Goal: Register for event/course

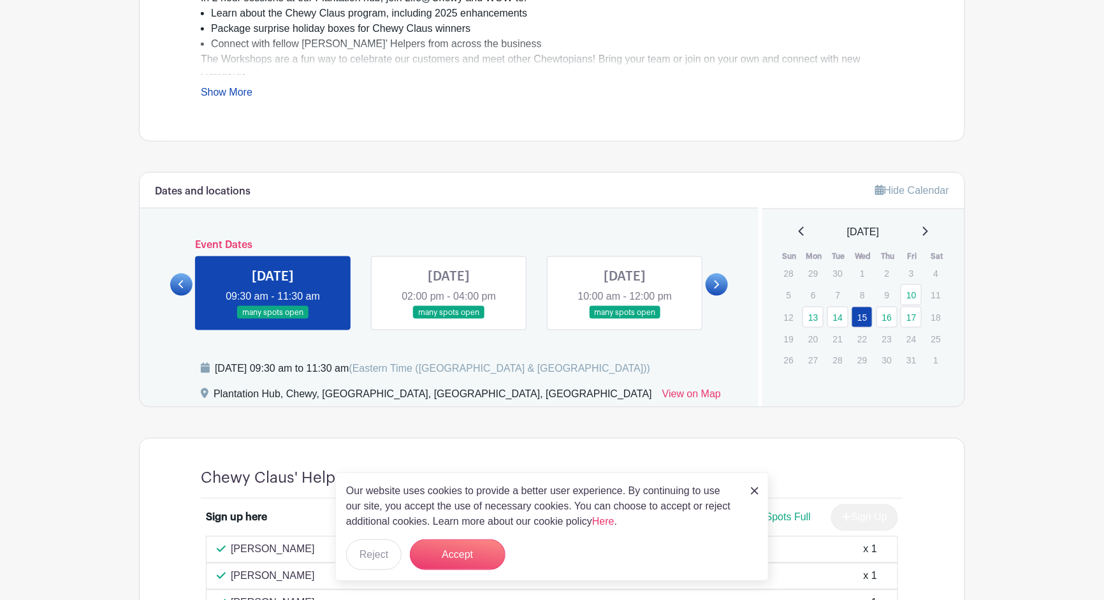
scroll to position [514, 0]
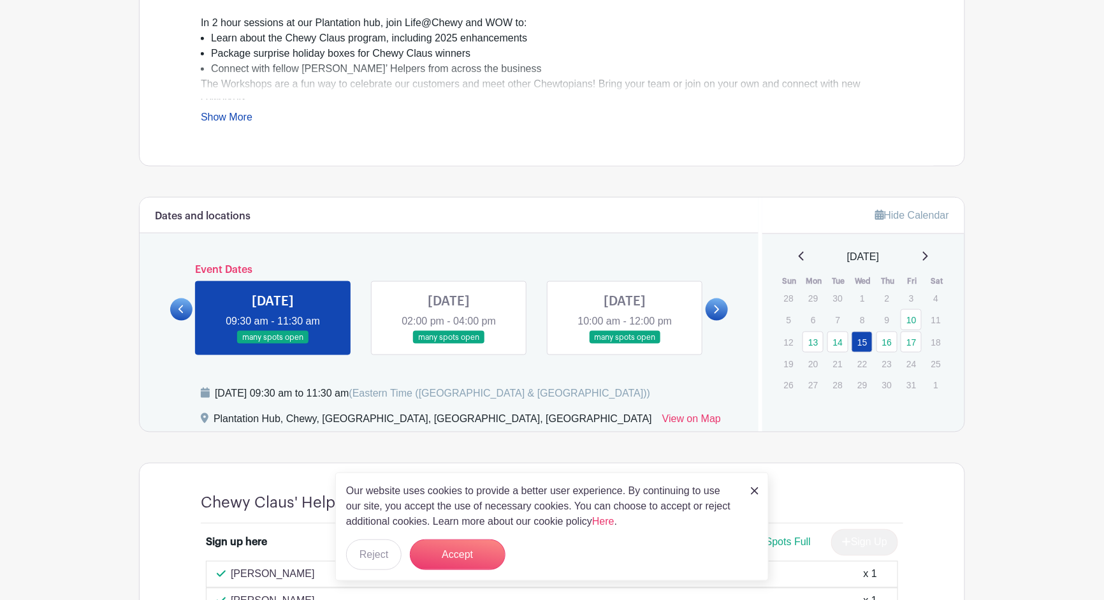
click at [449, 344] on link at bounding box center [449, 344] width 0 height 0
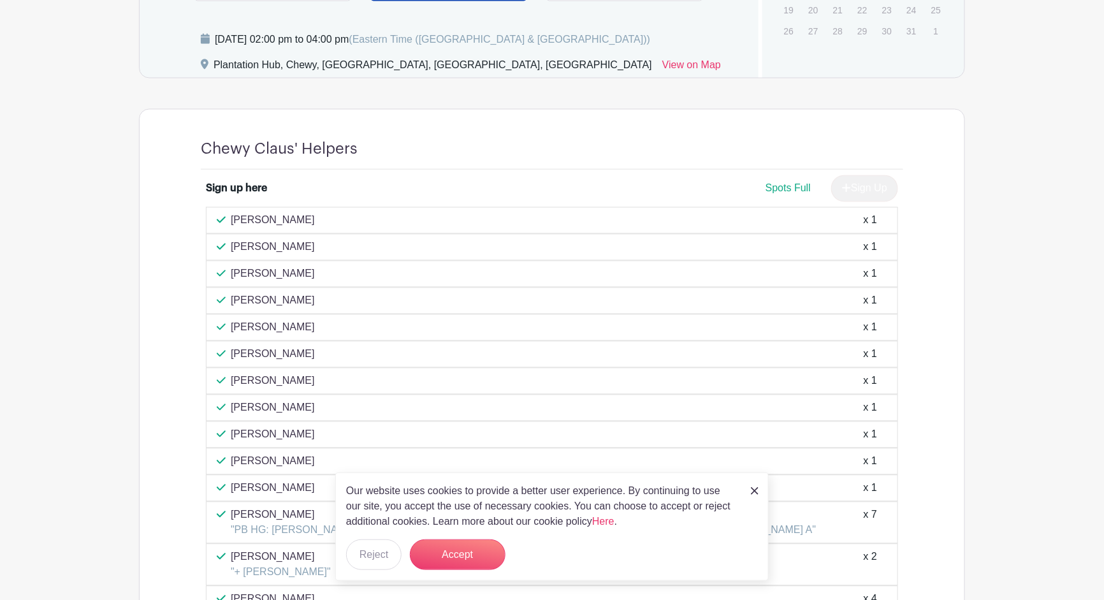
scroll to position [896, 0]
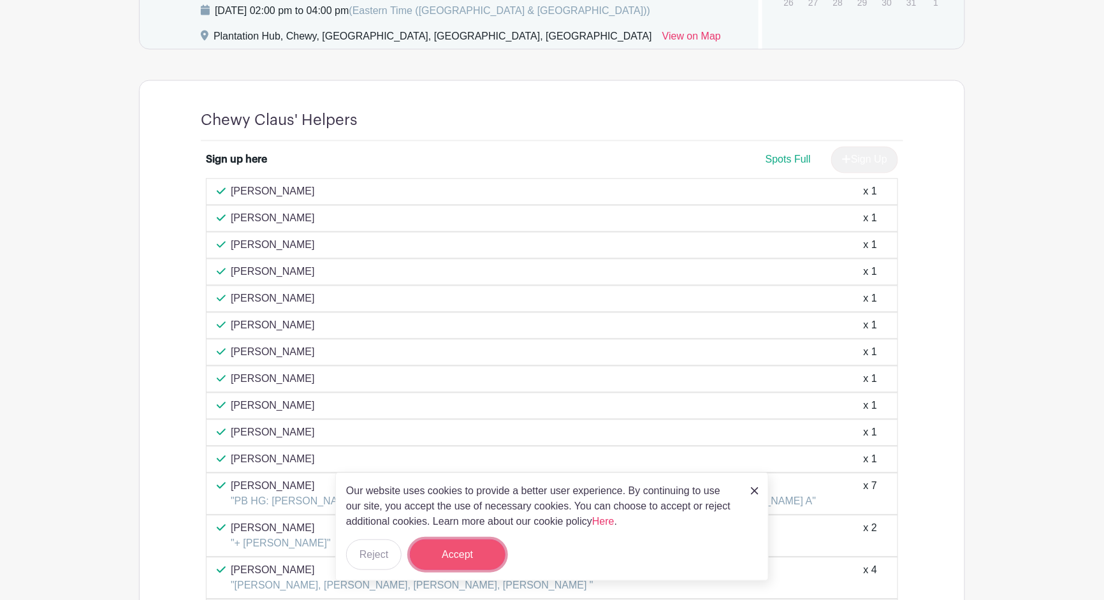
click at [468, 561] on button "Accept" at bounding box center [458, 554] width 96 height 31
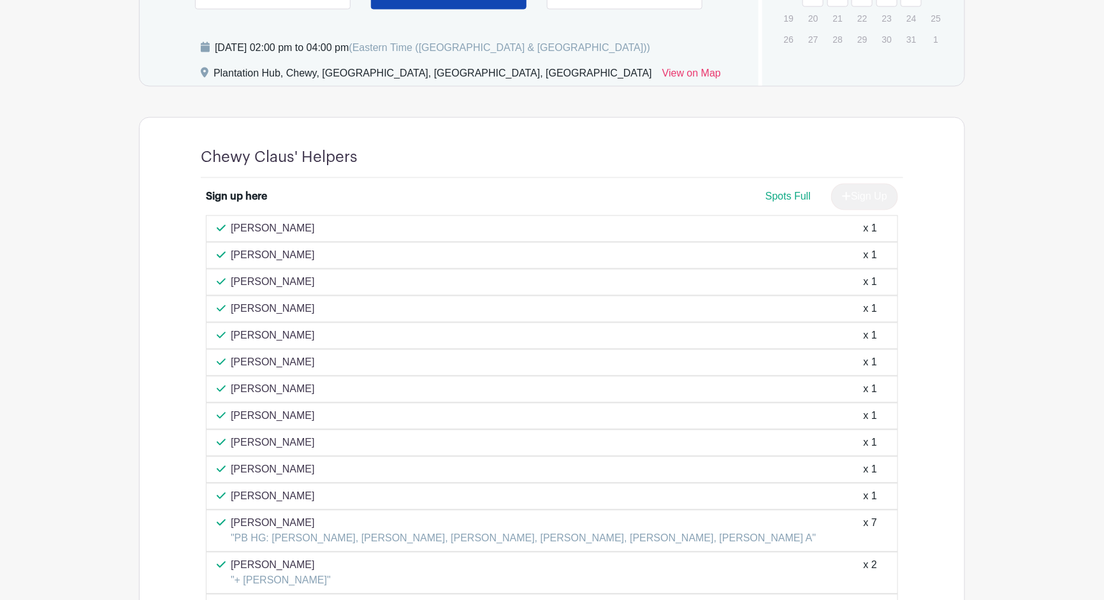
scroll to position [604, 0]
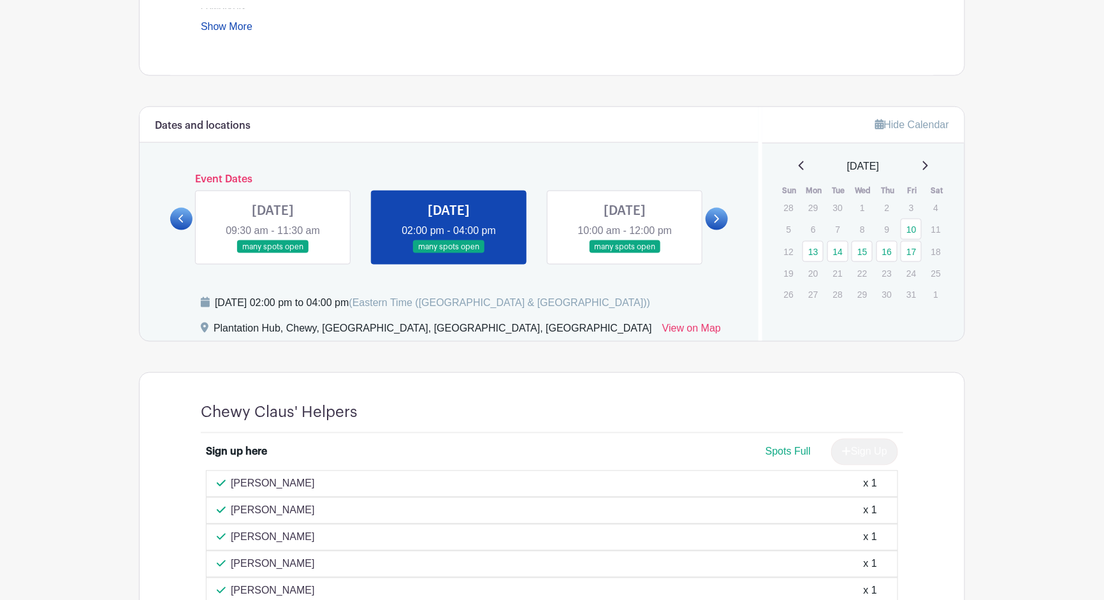
click at [625, 254] on link at bounding box center [625, 254] width 0 height 0
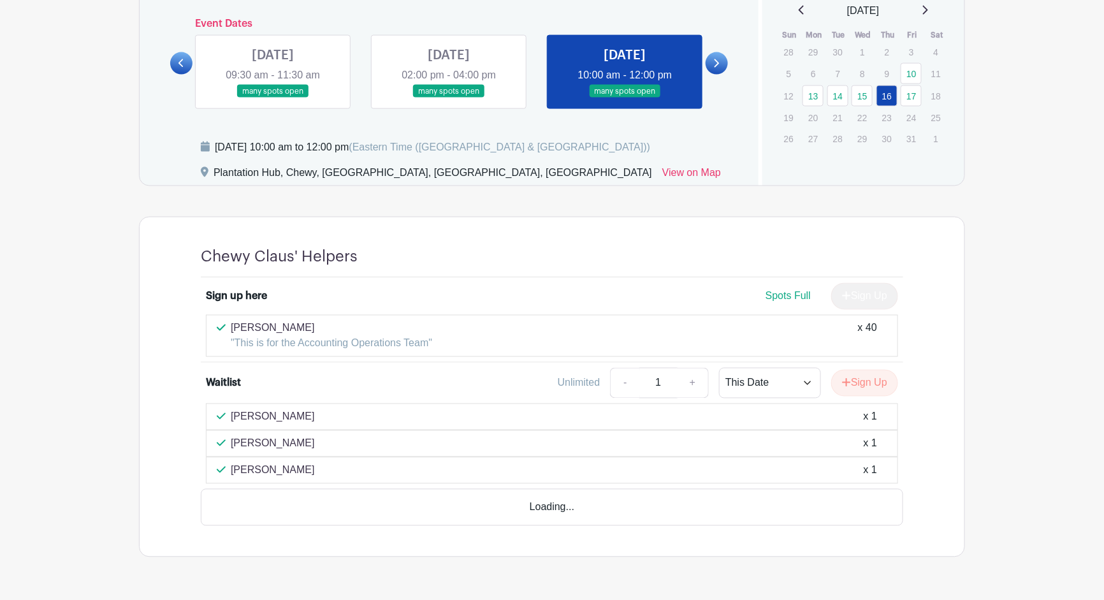
scroll to position [753, 0]
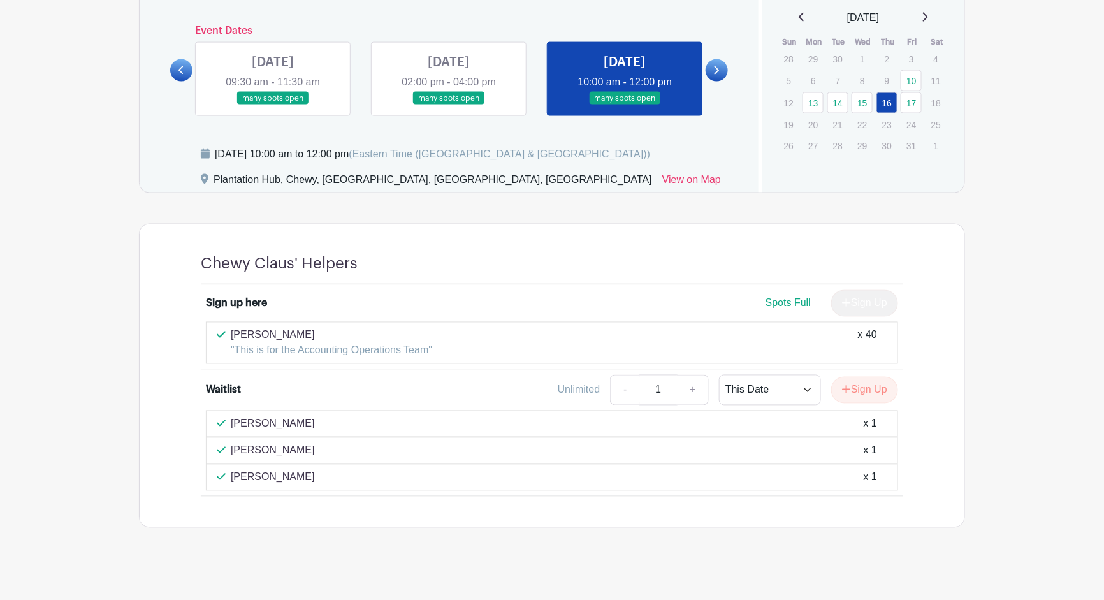
click at [273, 105] on link at bounding box center [273, 105] width 0 height 0
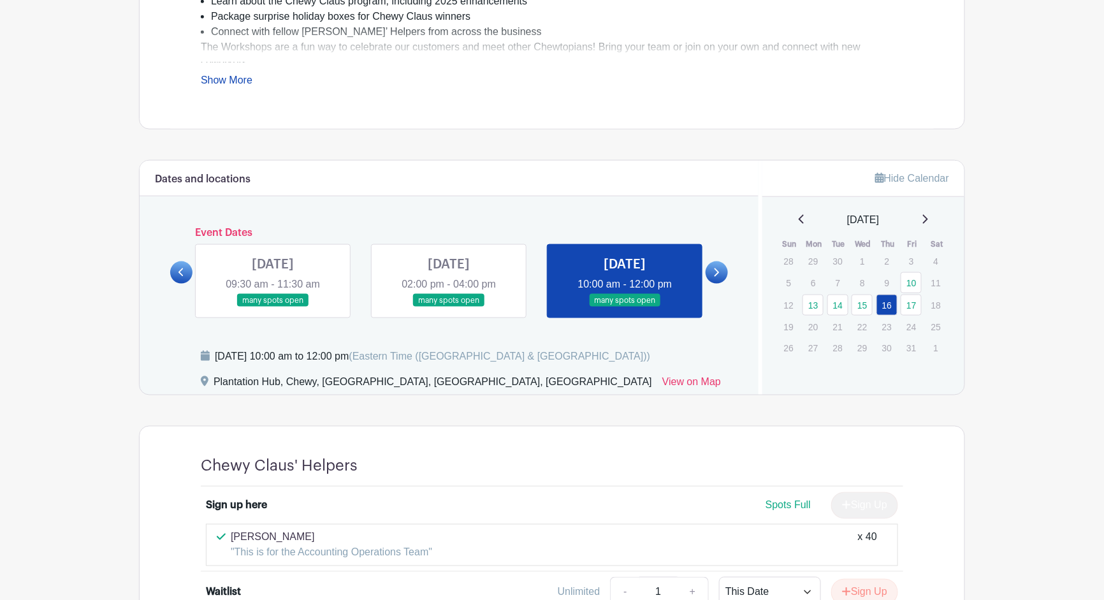
scroll to position [562, 0]
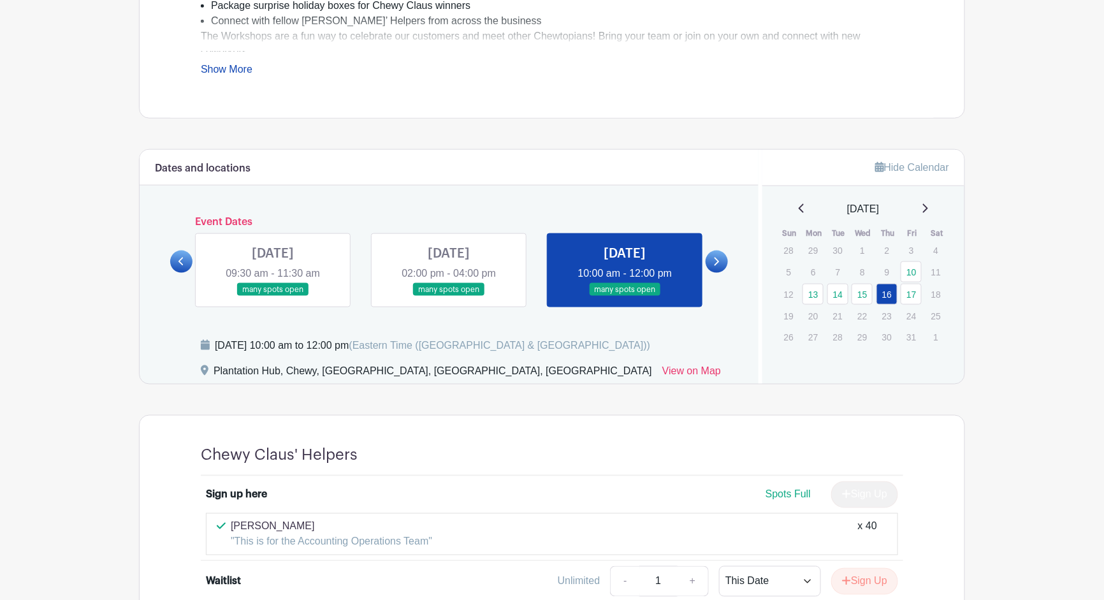
click at [273, 296] on link at bounding box center [273, 296] width 0 height 0
click at [170, 259] on link at bounding box center [181, 261] width 22 height 22
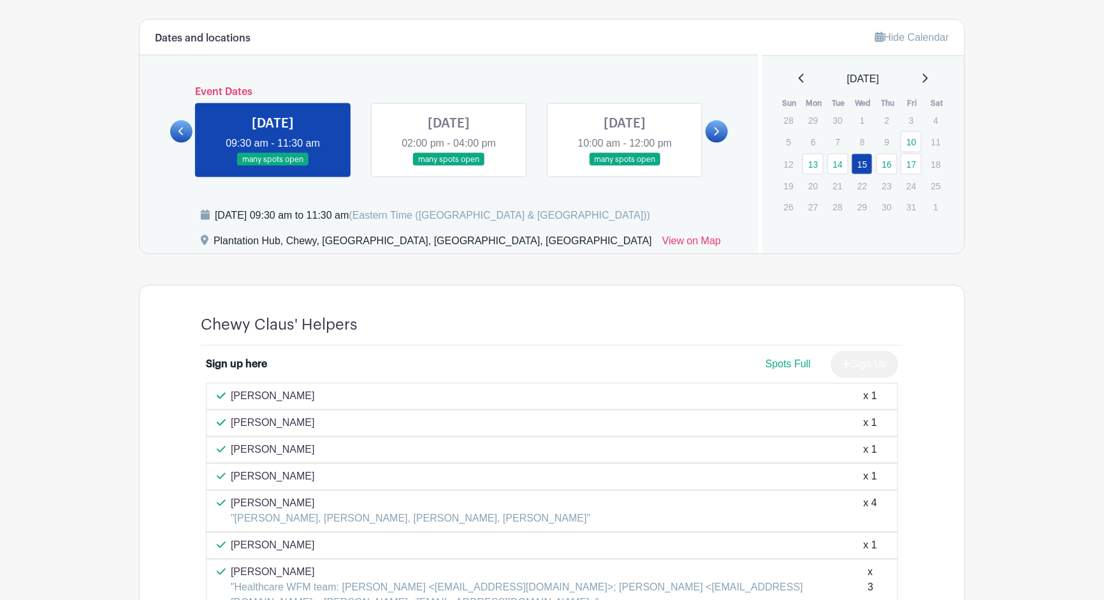
scroll to position [689, 0]
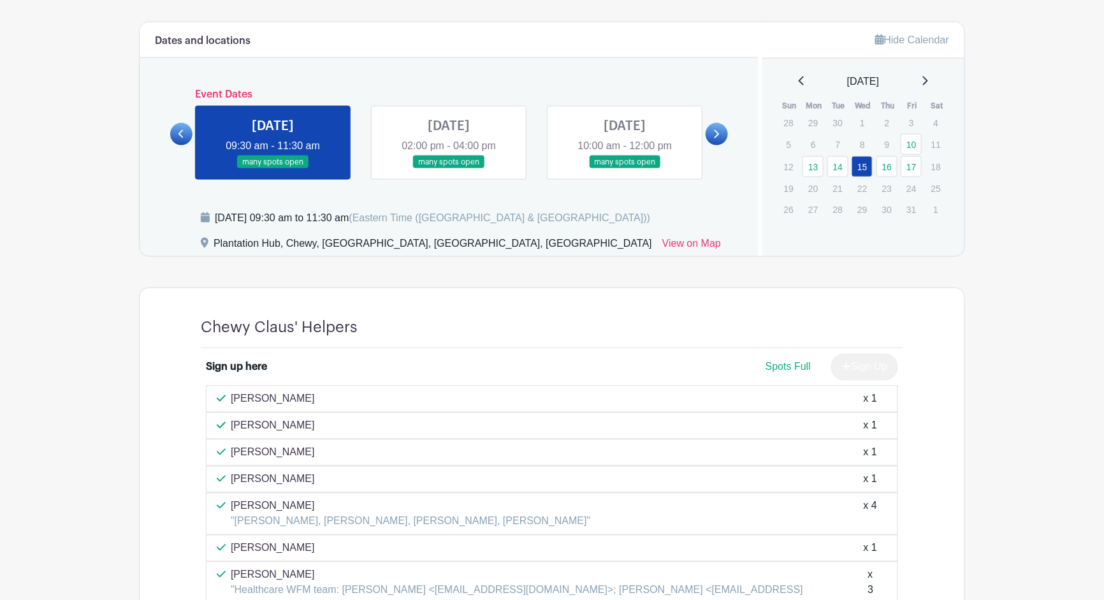
click at [717, 135] on icon at bounding box center [716, 134] width 6 height 10
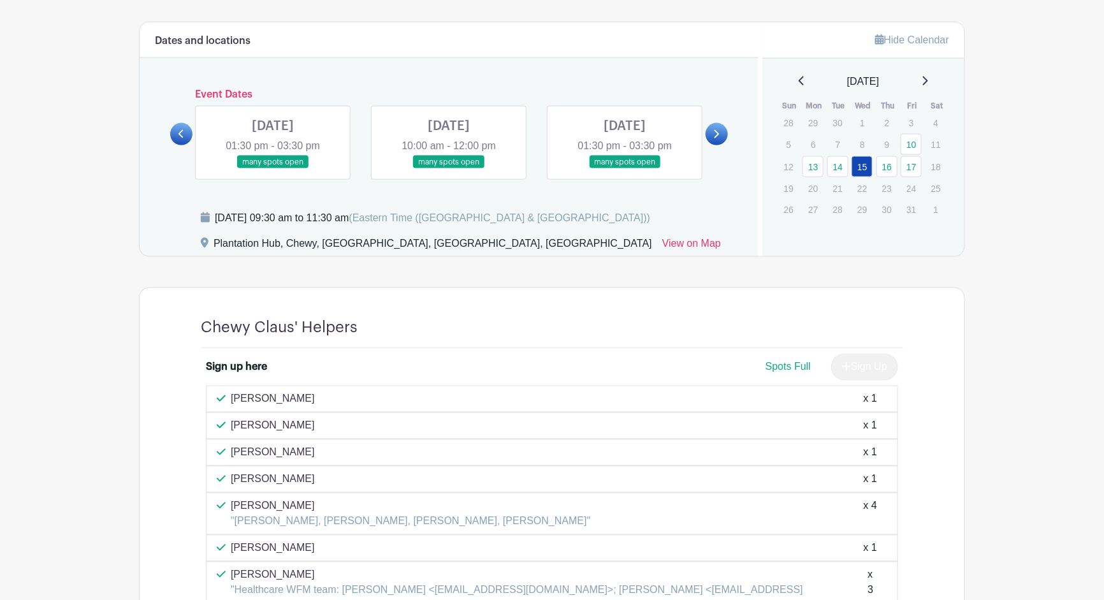
click at [273, 169] on link at bounding box center [273, 169] width 0 height 0
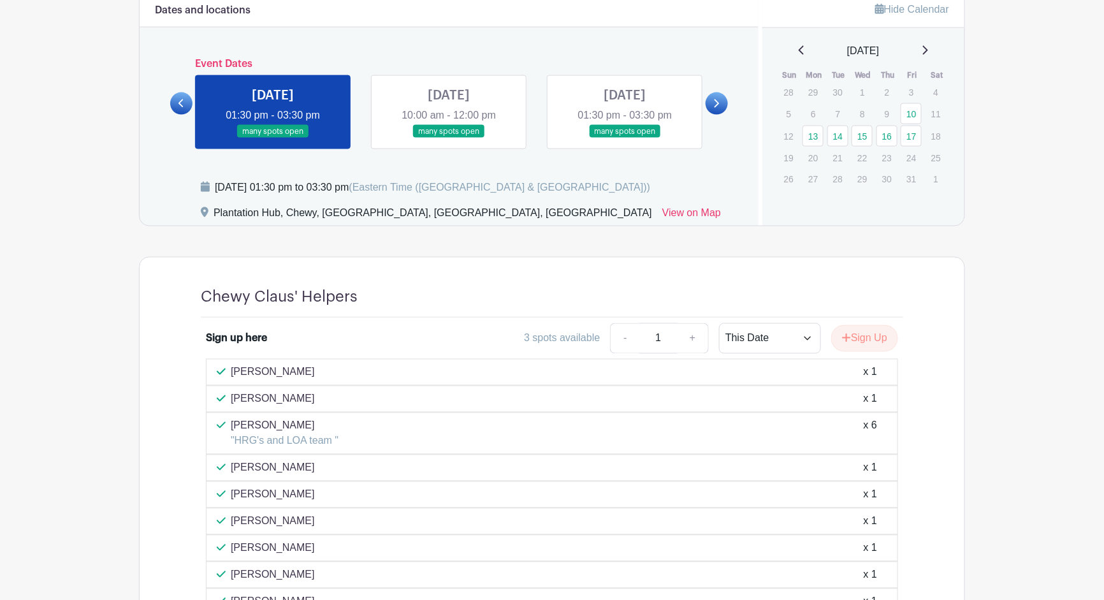
scroll to position [720, 0]
click at [449, 138] on link at bounding box center [449, 138] width 0 height 0
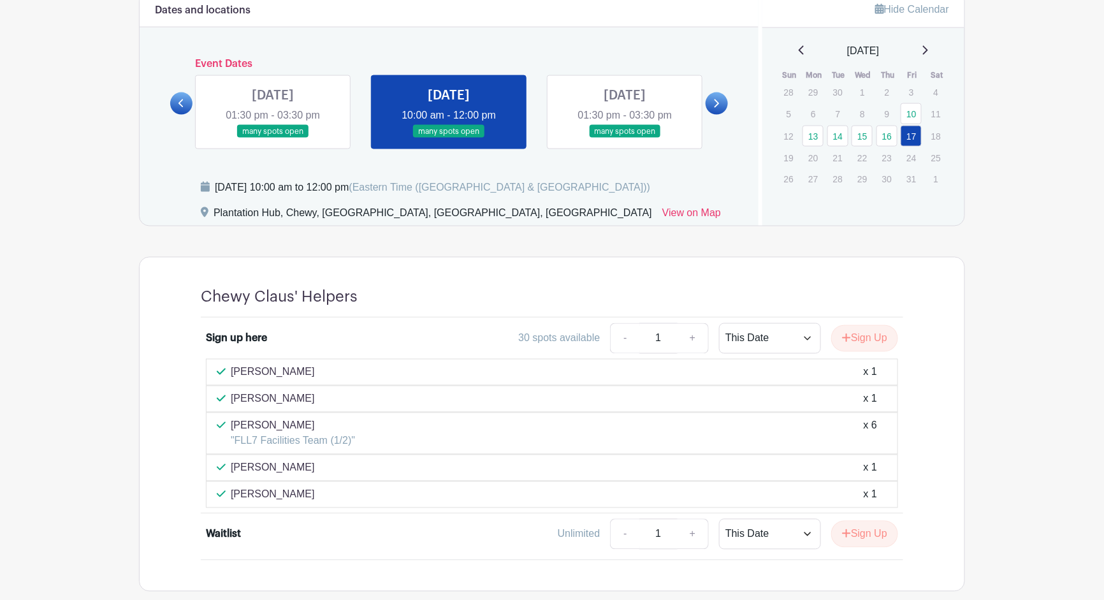
click at [625, 138] on link at bounding box center [625, 138] width 0 height 0
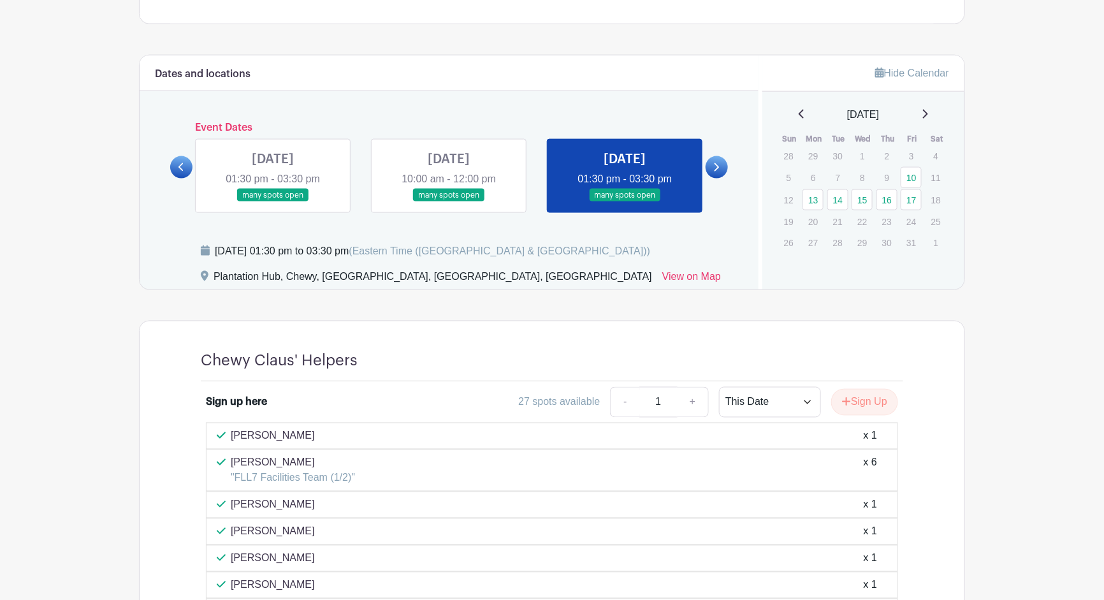
scroll to position [656, 0]
click at [726, 168] on link at bounding box center [717, 167] width 22 height 22
click at [720, 164] on link at bounding box center [717, 167] width 22 height 22
click at [185, 170] on link at bounding box center [181, 167] width 22 height 22
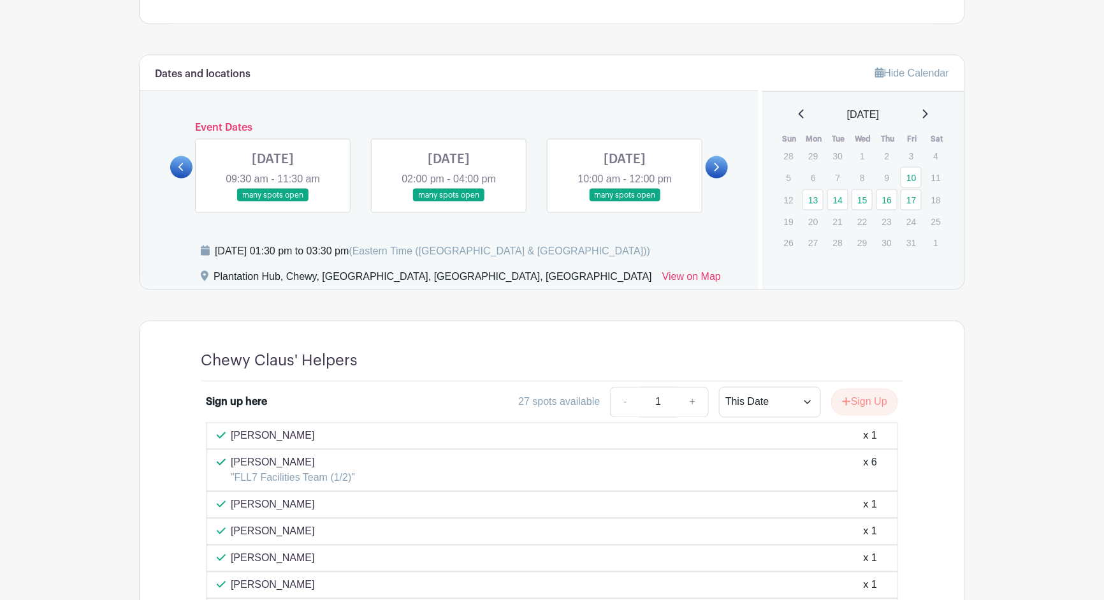
click at [184, 150] on div "Event Dates [DATE] 10:00 am - 12:00 pm many spots open [DATE] 01:30 pm - 03:30 …" at bounding box center [449, 167] width 558 height 91
click at [182, 157] on link at bounding box center [181, 167] width 22 height 22
click at [625, 202] on link at bounding box center [625, 202] width 0 height 0
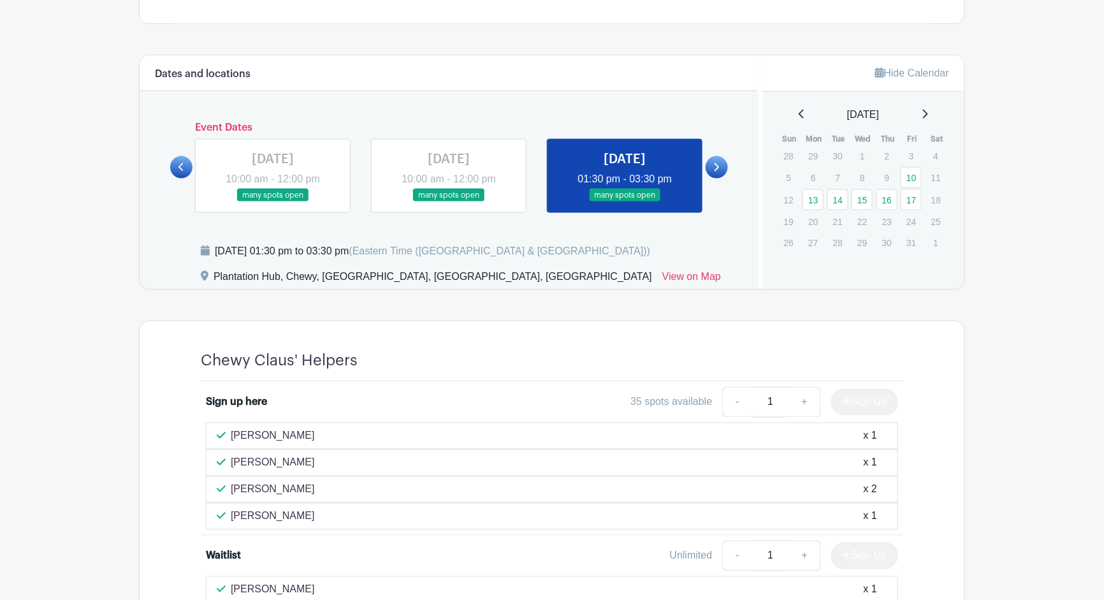
click at [449, 202] on link at bounding box center [449, 202] width 0 height 0
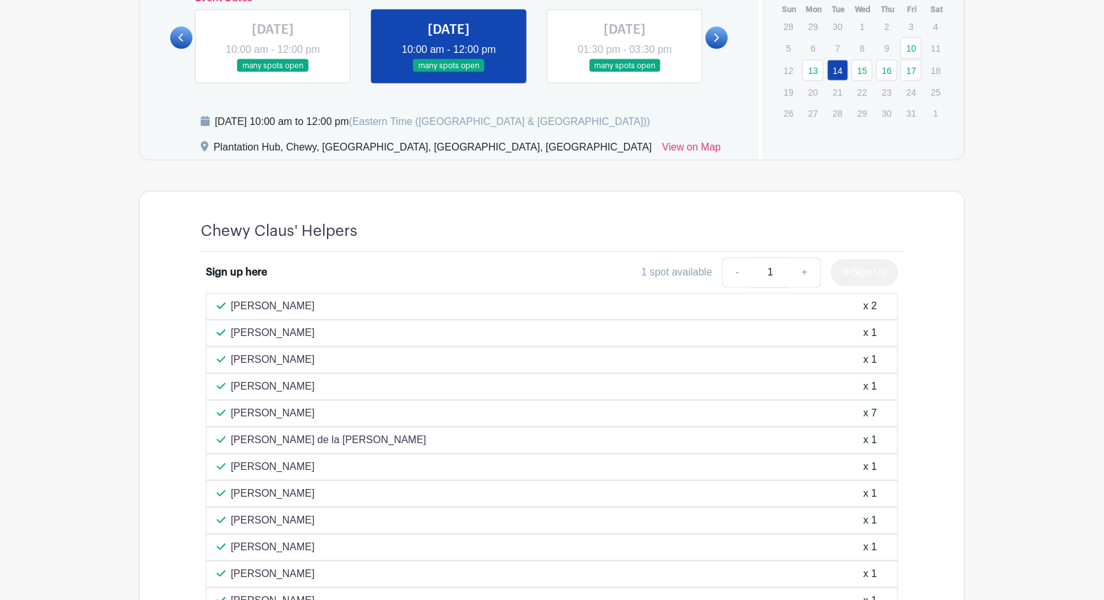
scroll to position [748, 0]
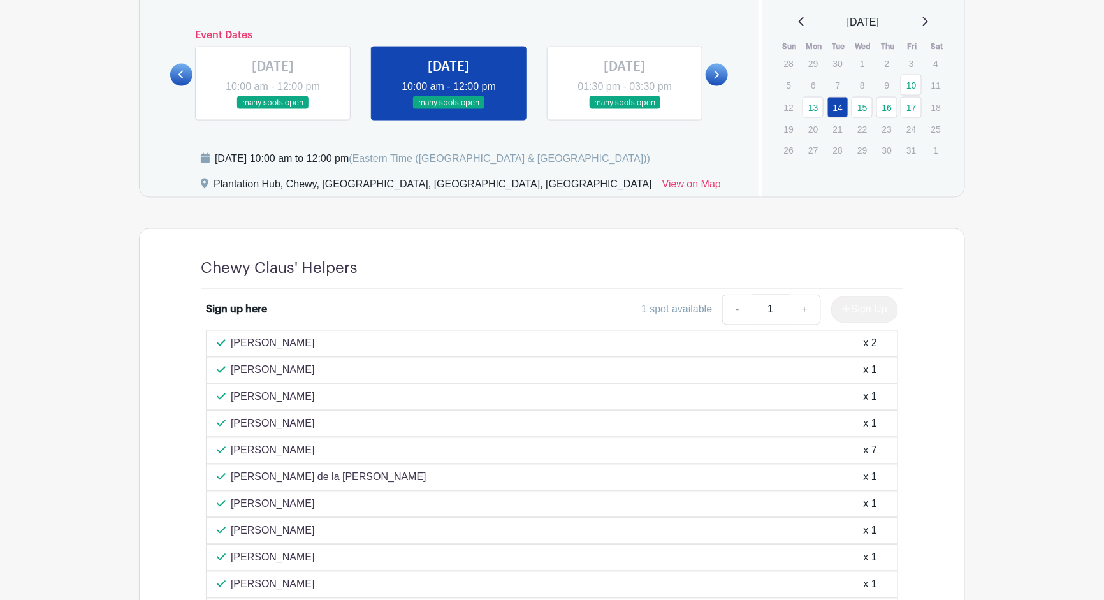
click at [625, 110] on link at bounding box center [625, 110] width 0 height 0
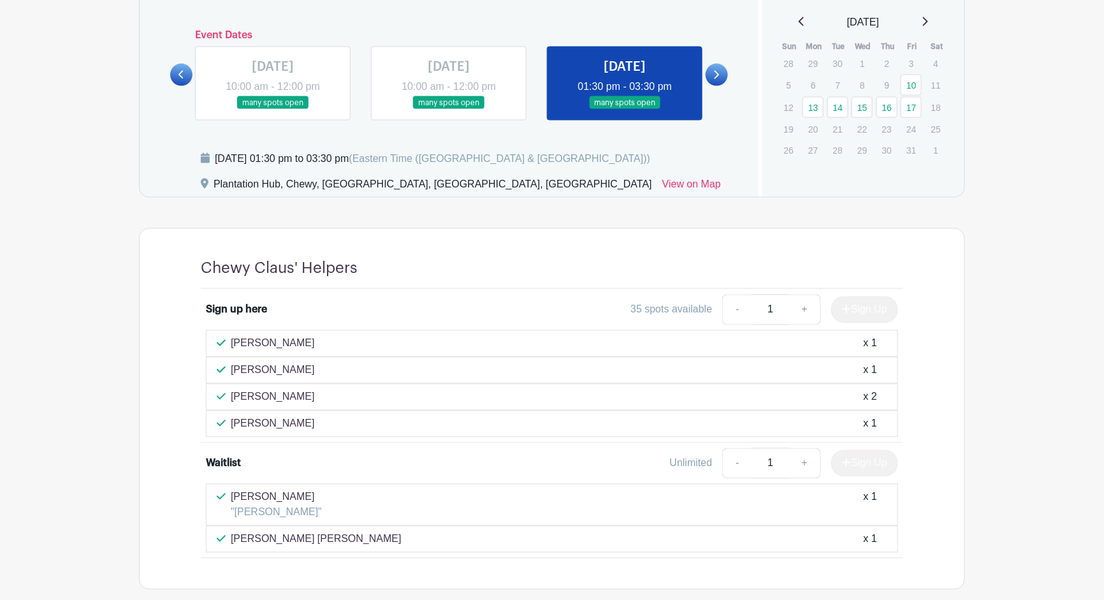
click at [719, 76] on link at bounding box center [717, 75] width 22 height 22
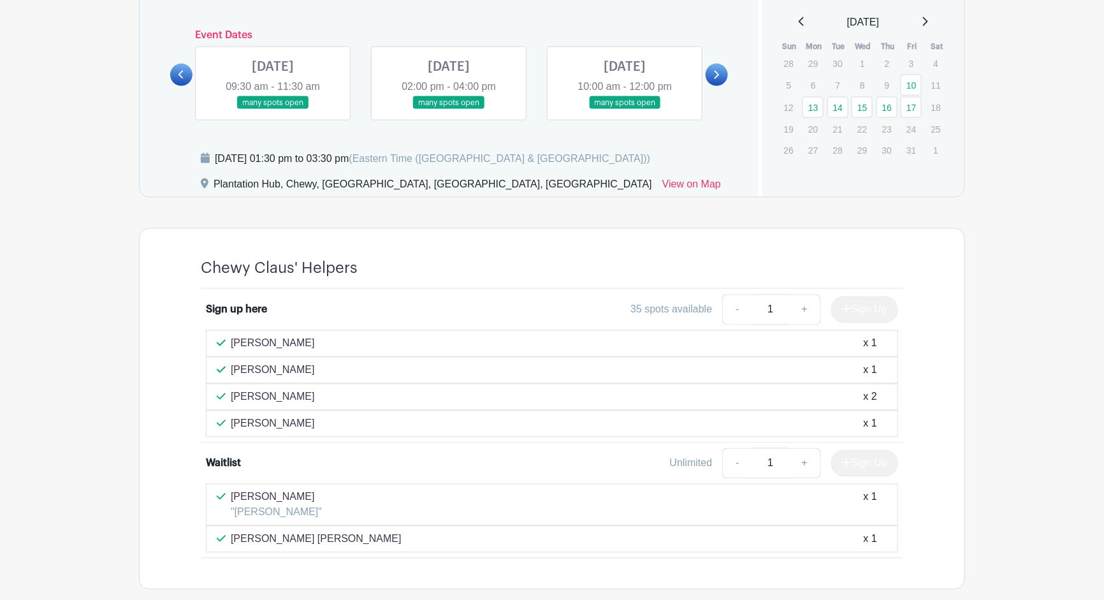
click at [273, 110] on link at bounding box center [273, 110] width 0 height 0
